Goal: Information Seeking & Learning: Compare options

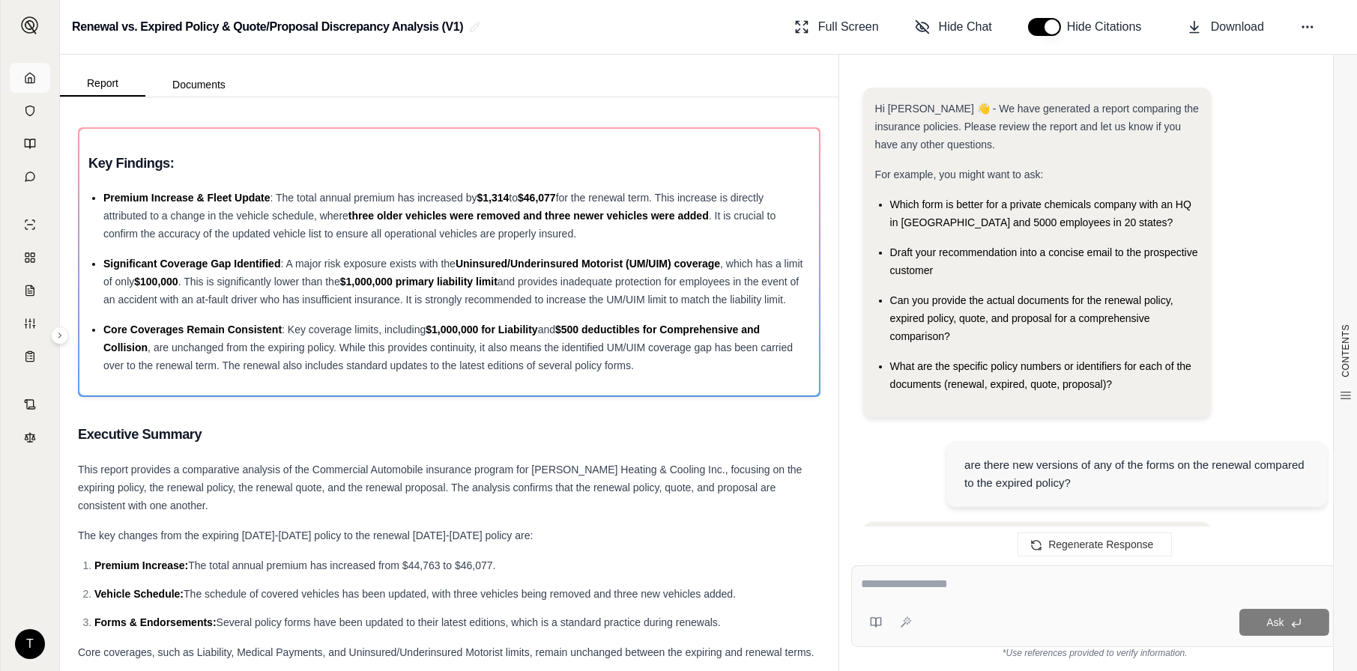
scroll to position [24424, 0]
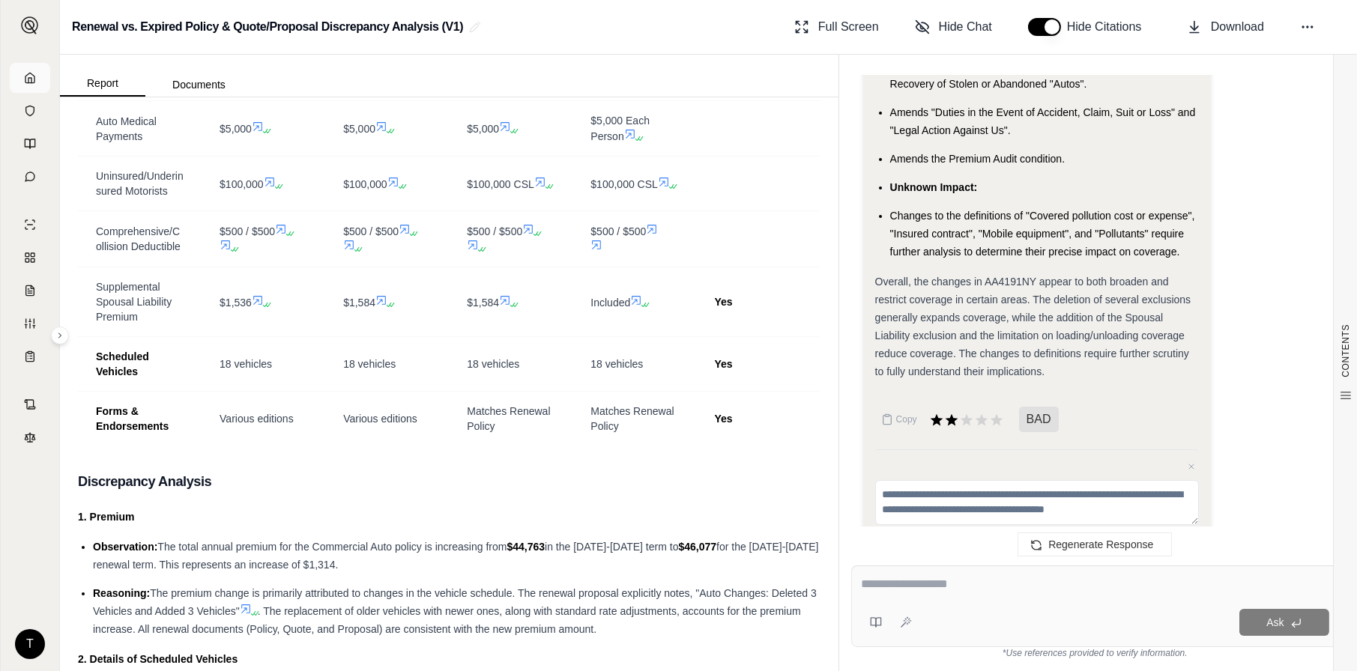
click at [28, 84] on link at bounding box center [30, 78] width 40 height 30
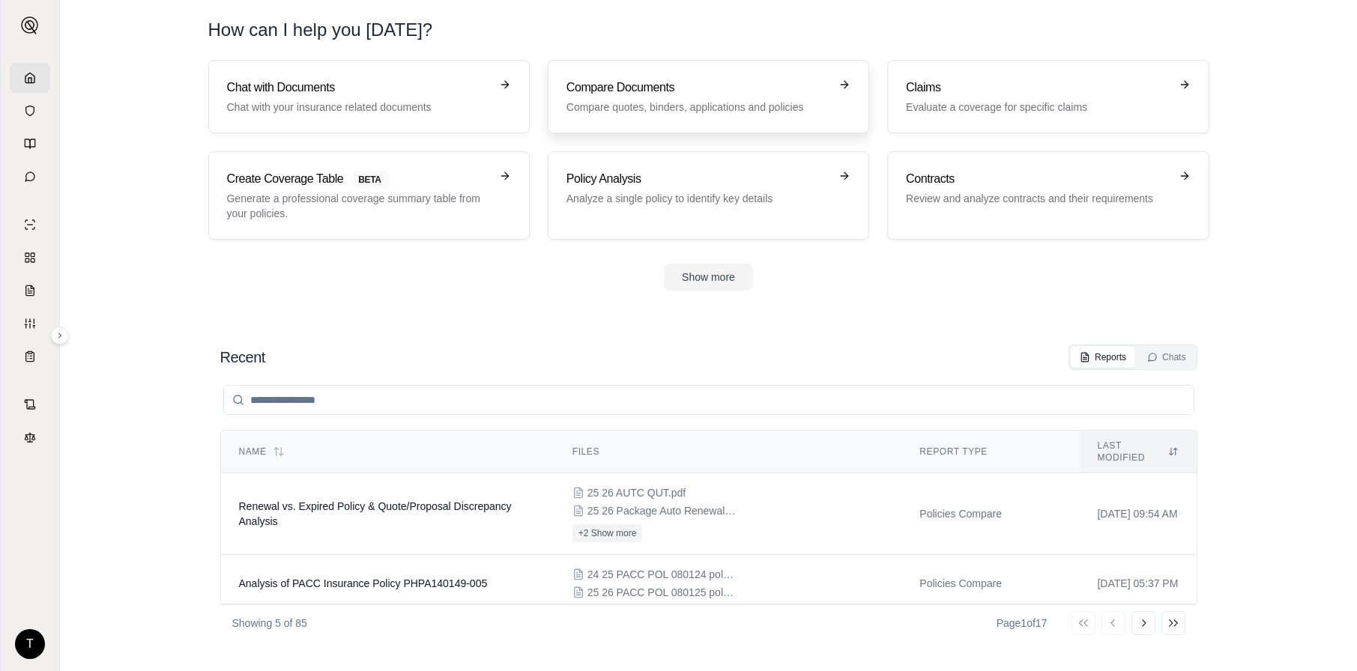
click at [598, 96] on h3 "Compare Documents" at bounding box center [698, 88] width 263 height 18
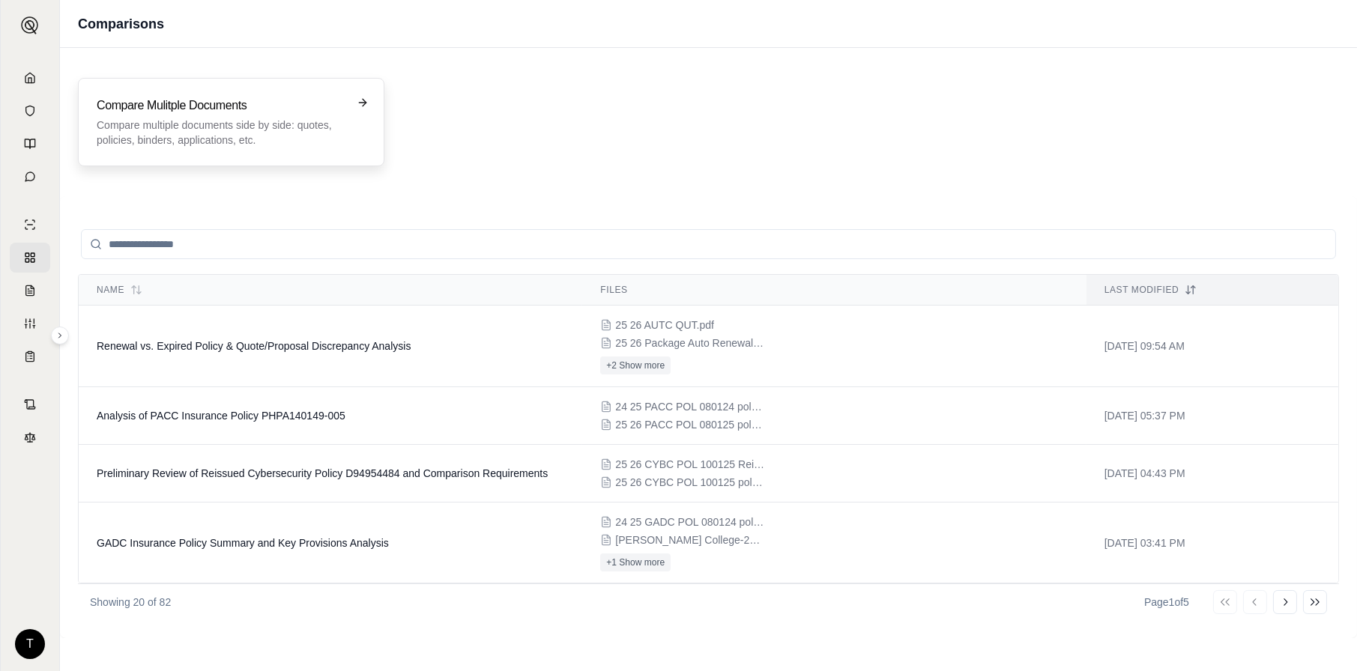
click at [190, 152] on div "Compare Mulitple Documents Compare multiple documents side by side: quotes, pol…" at bounding box center [231, 122] width 307 height 88
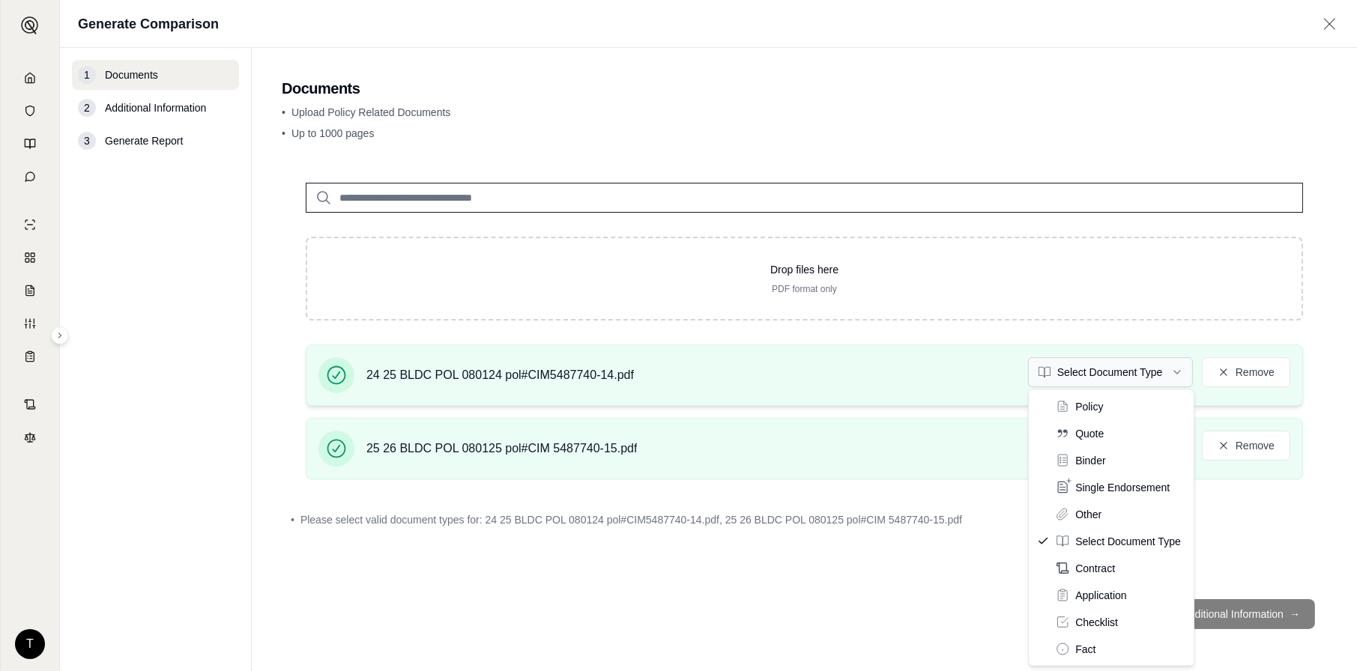
click at [1175, 371] on html "T Generate Comparison 1 Documents 2 Additional Information 3 Generate Report Do…" at bounding box center [678, 335] width 1357 height 671
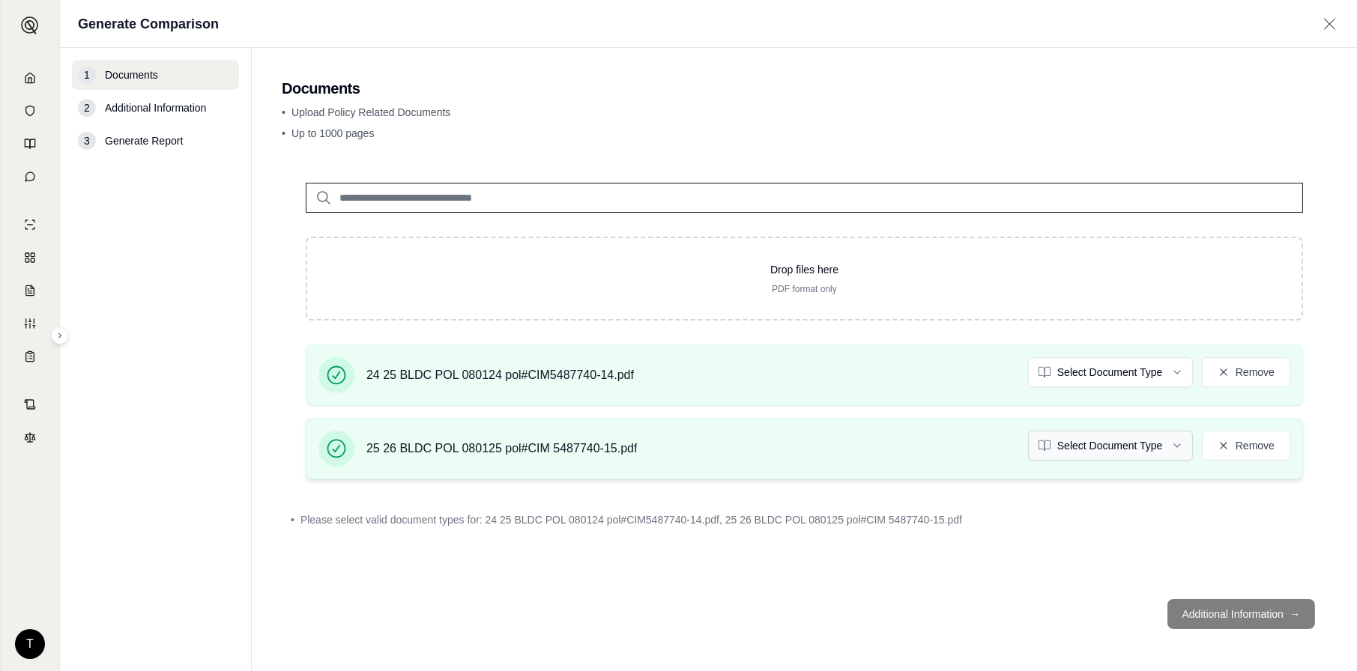
click at [1181, 443] on html "T Generate Comparison 1 Documents 2 Additional Information 3 Generate Report Do…" at bounding box center [678, 335] width 1357 height 671
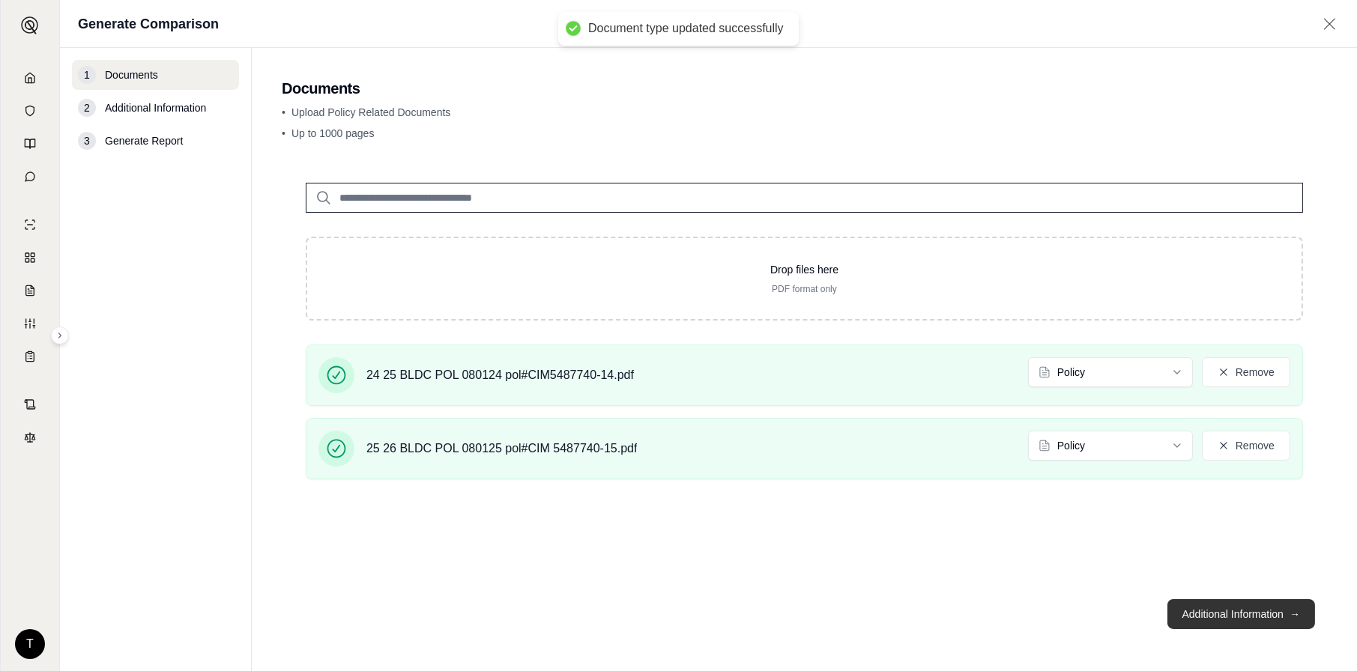
click at [1274, 616] on button "Additional Information →" at bounding box center [1242, 615] width 148 height 30
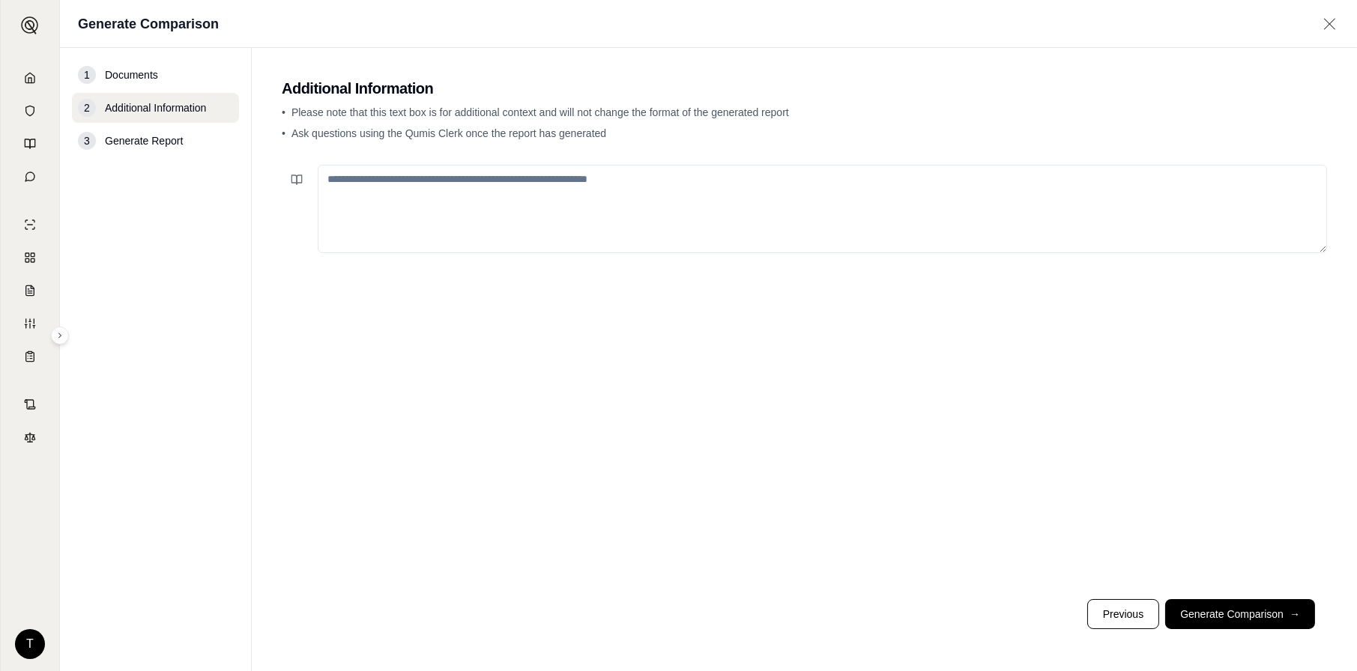
click at [422, 175] on textarea at bounding box center [822, 209] width 1009 height 88
click at [291, 183] on icon at bounding box center [297, 180] width 12 height 12
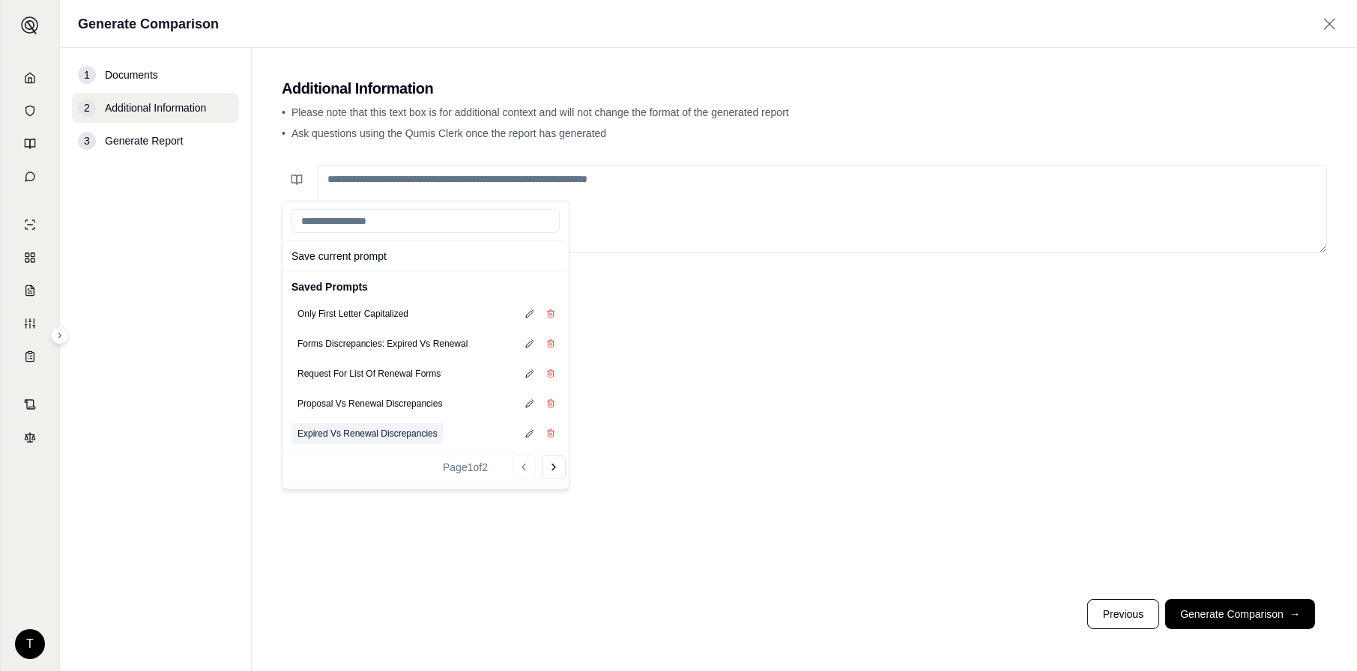
click at [340, 432] on button "Expired Vs Renewal Discrepancies" at bounding box center [368, 433] width 152 height 21
type textarea "**********"
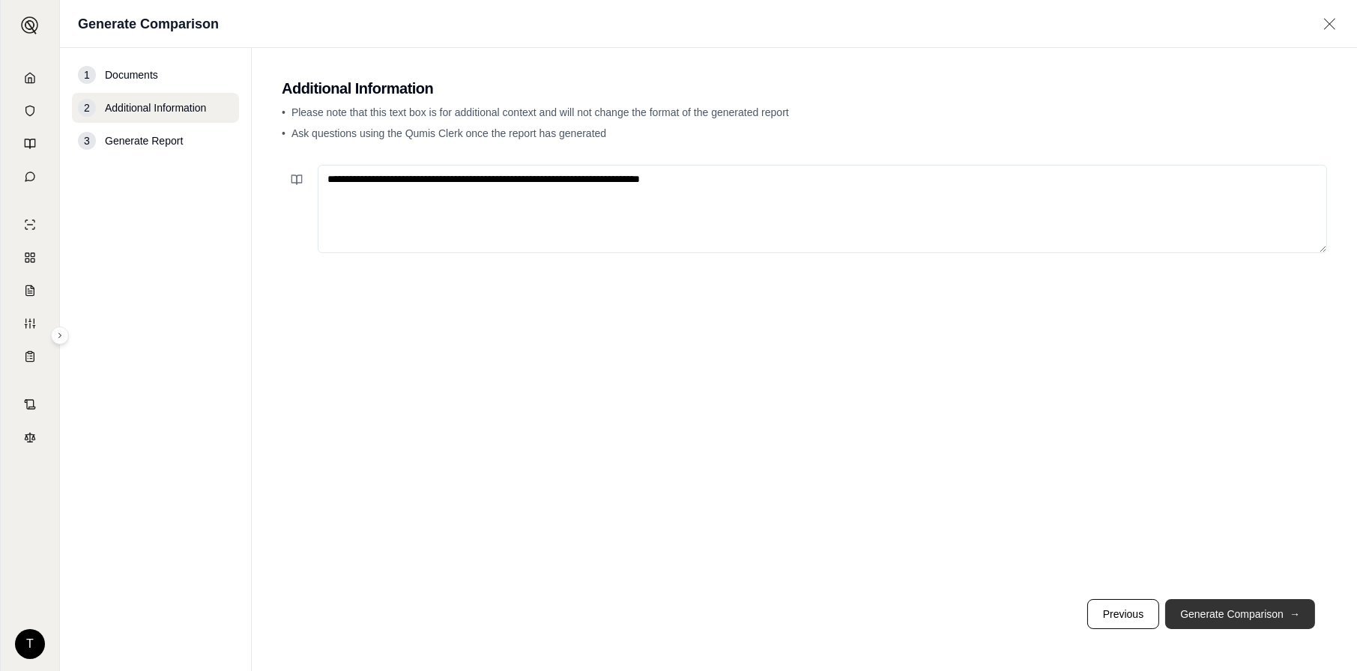
click at [1230, 618] on button "Generate Comparison →" at bounding box center [1240, 615] width 150 height 30
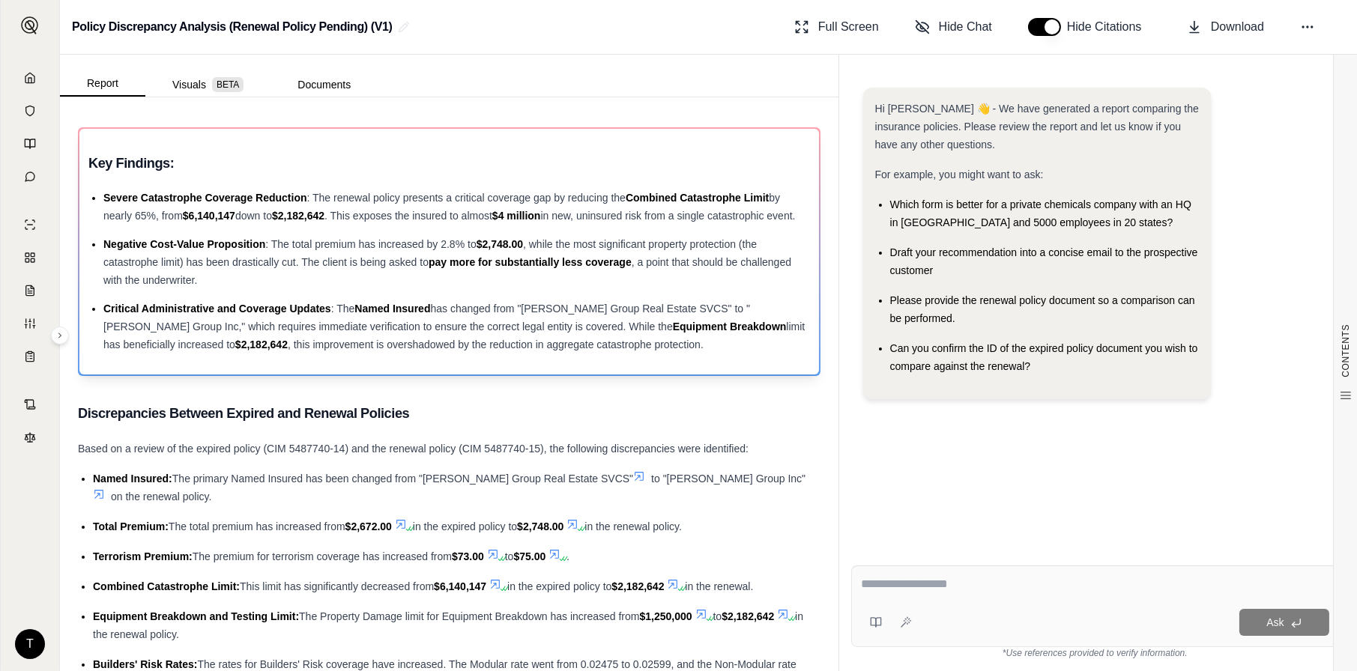
click at [343, 170] on h3 "Key Findings:" at bounding box center [449, 163] width 722 height 27
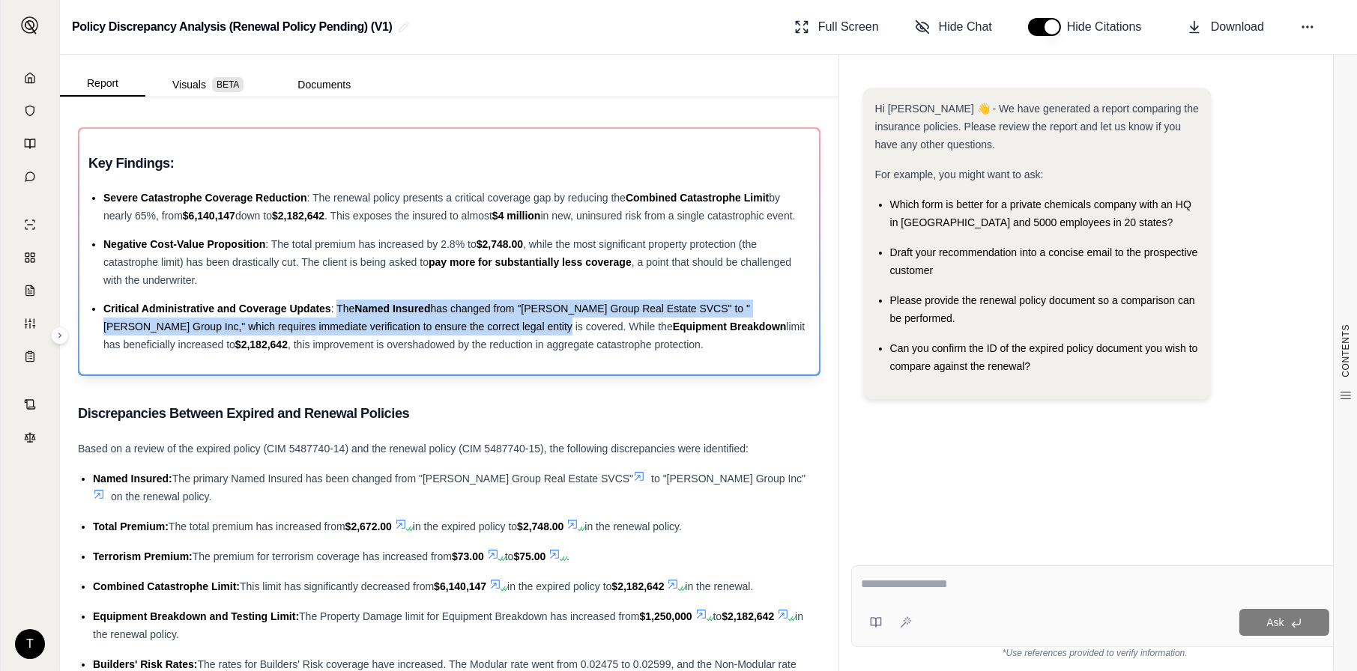
drag, startPoint x: 336, startPoint y: 326, endPoint x: 483, endPoint y: 338, distance: 147.4
click at [483, 338] on li "Critical Administrative and Coverage Updates : The Named Insured has changed fr…" at bounding box center [456, 327] width 707 height 54
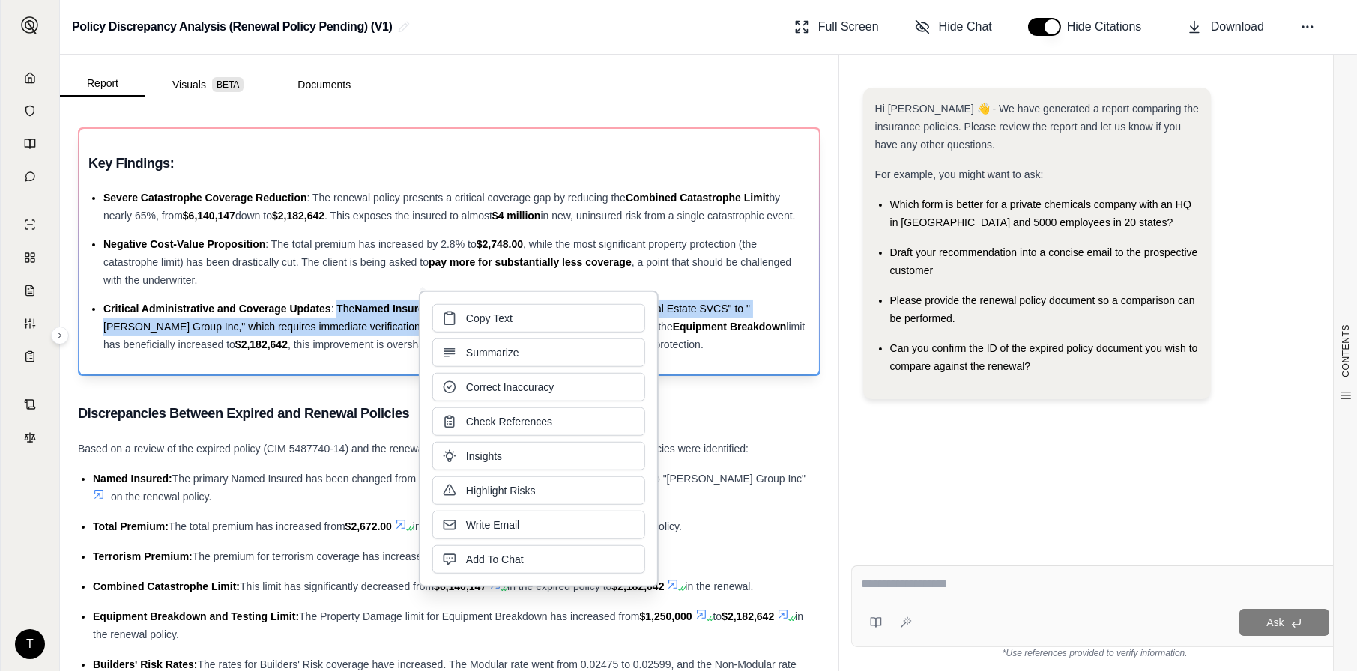
copy li "The Named Insured has changed from "[PERSON_NAME] Group Real Estate SVCS" to "[…"
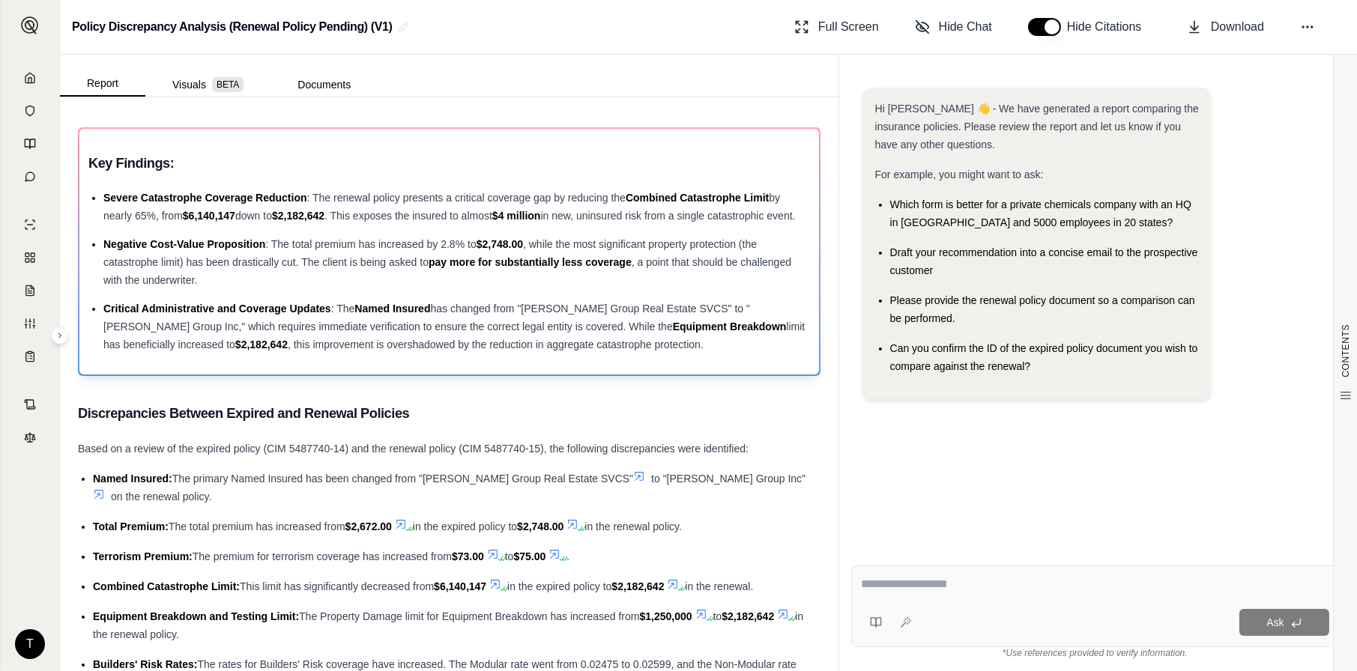
click at [721, 354] on li "Critical Administrative and Coverage Updates : The Named Insured has changed fr…" at bounding box center [456, 327] width 707 height 54
drag, startPoint x: 244, startPoint y: 331, endPoint x: 268, endPoint y: 332, distance: 24.7
click at [248, 315] on span "Critical Administrative and Coverage Updates" at bounding box center [217, 309] width 228 height 12
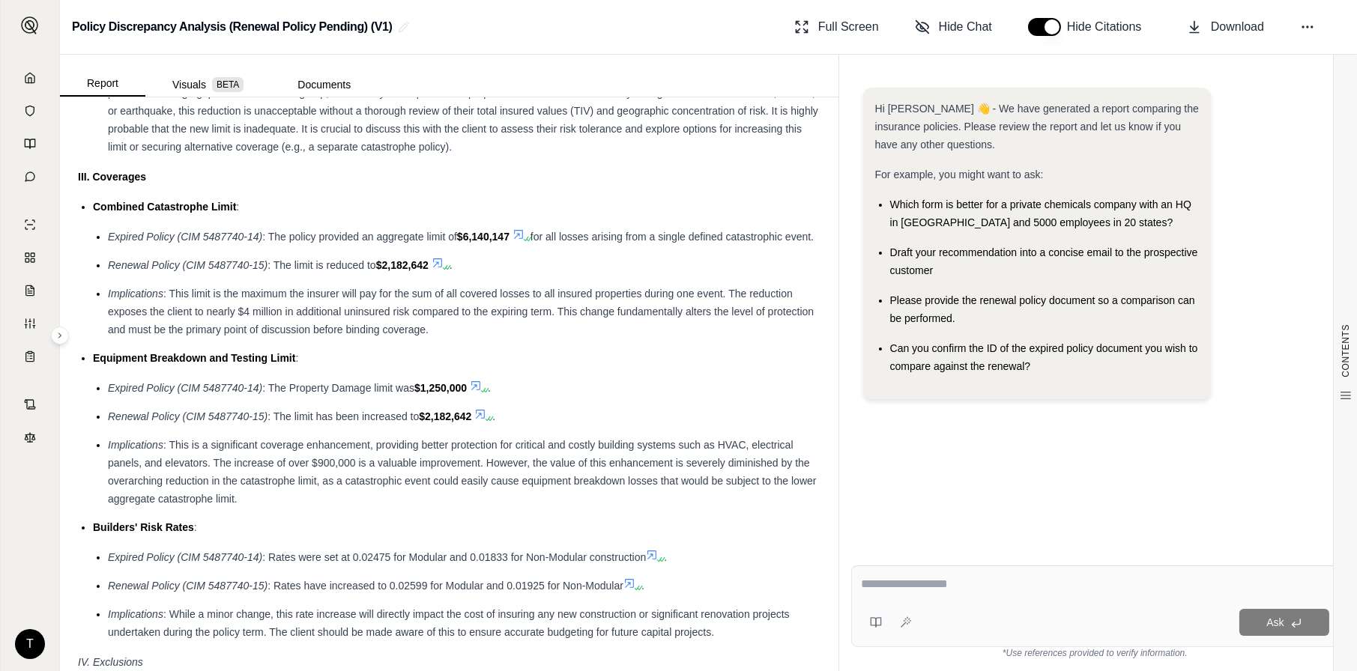
scroll to position [1014, 0]
